Goal: Information Seeking & Learning: Learn about a topic

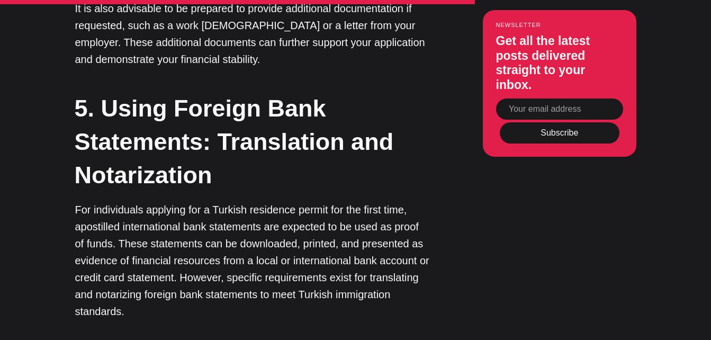
scroll to position [3386, 0]
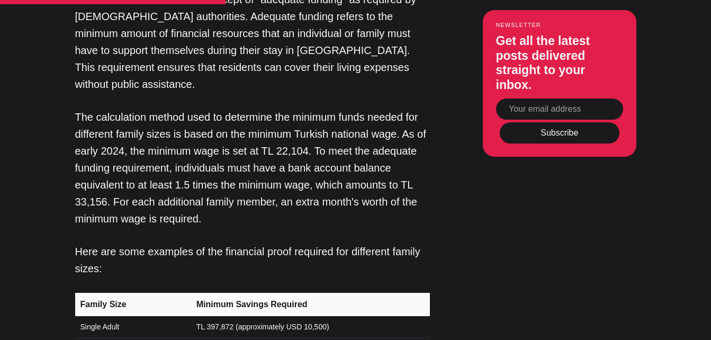
scroll to position [1926, 0]
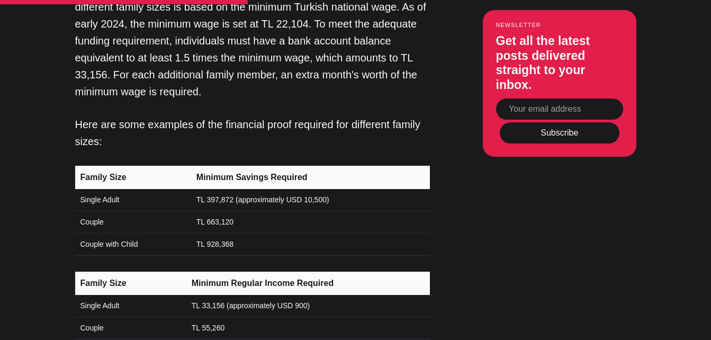
scroll to position [2053, 0]
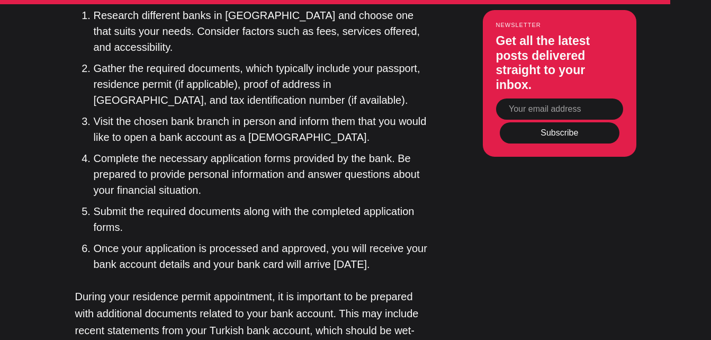
scroll to position [4635, 0]
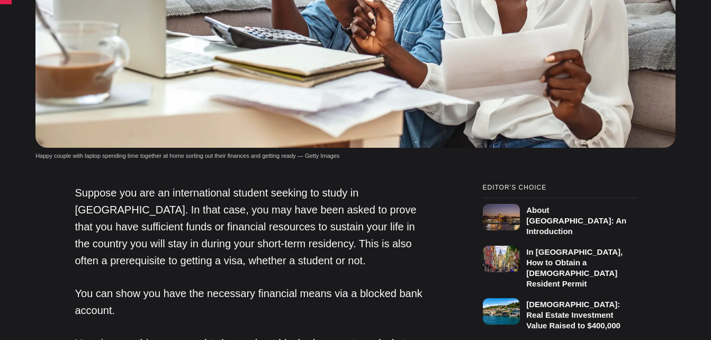
scroll to position [550, 0]
